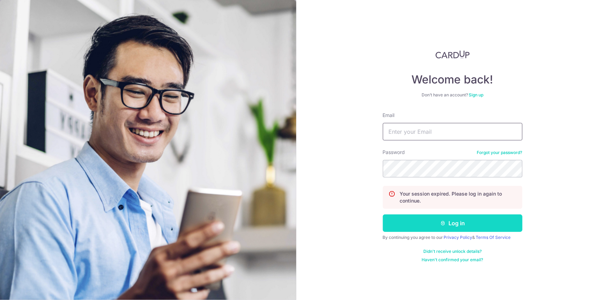
type input "[EMAIL_ADDRESS][DOMAIN_NAME]"
click at [449, 229] on button "Log in" at bounding box center [453, 222] width 140 height 17
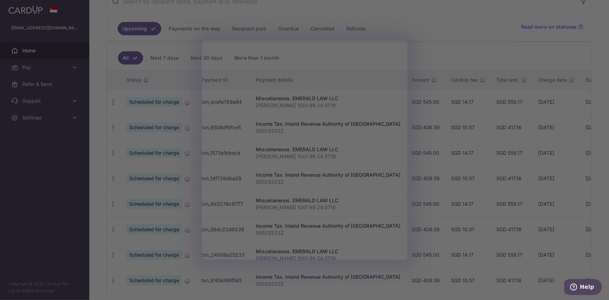
scroll to position [158, 0]
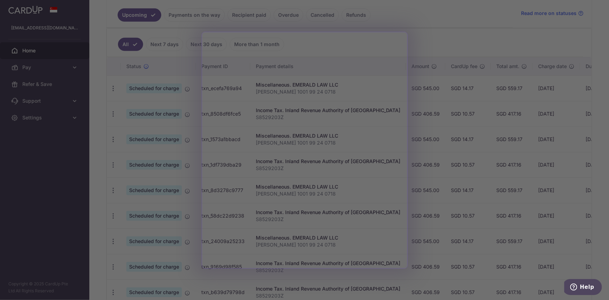
drag, startPoint x: 451, startPoint y: 95, endPoint x: 435, endPoint y: 94, distance: 15.7
click at [451, 95] on div at bounding box center [307, 151] width 615 height 303
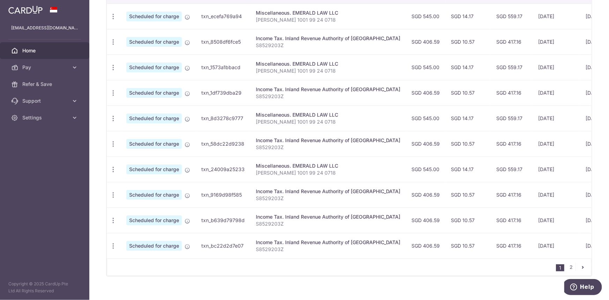
scroll to position [242, 0]
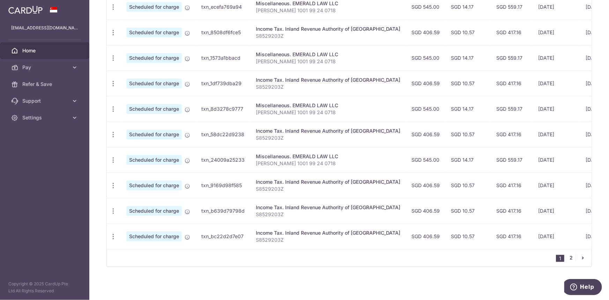
click at [568, 259] on link "2" at bounding box center [571, 257] width 8 height 8
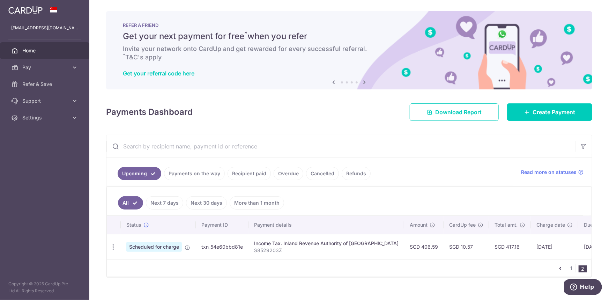
scroll to position [13, 0]
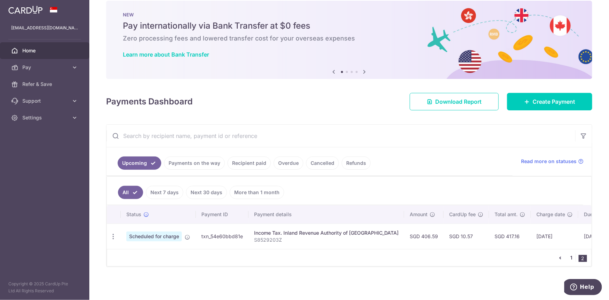
drag, startPoint x: 569, startPoint y: 256, endPoint x: 556, endPoint y: 261, distance: 14.3
click at [569, 257] on link "1" at bounding box center [571, 257] width 8 height 8
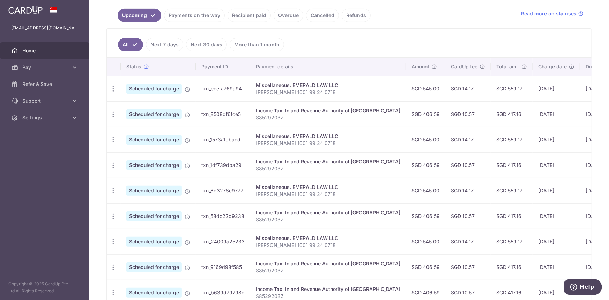
scroll to position [158, 0]
